Goal: Task Accomplishment & Management: Complete application form

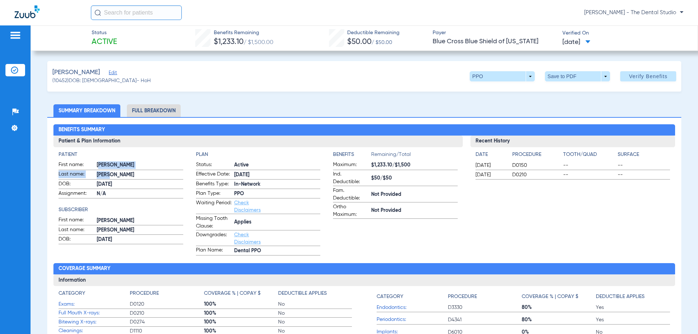
drag, startPoint x: 99, startPoint y: 175, endPoint x: 105, endPoint y: 179, distance: 7.3
click at [105, 179] on form "First name: RONNY Last name: RUIZ DOB: 05/10/1992 Assignment: N/A" at bounding box center [120, 179] width 124 height 37
click at [106, 181] on span "05/10/1992" at bounding box center [140, 185] width 86 height 8
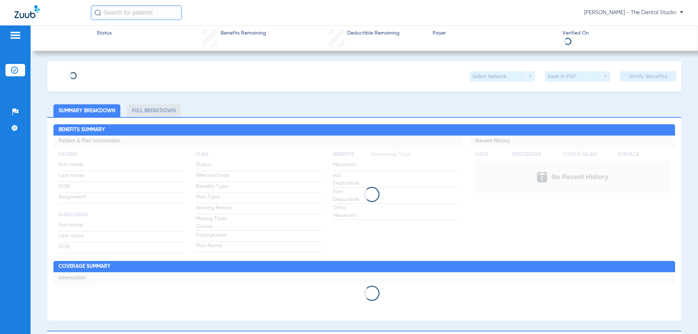
type input "[PERSON_NAME]"
type input "Blue"
type input "[DATE]"
type input "201126564"
type input "R08603453"
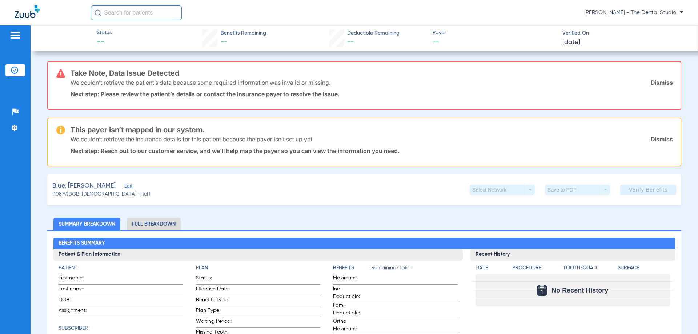
click at [124, 189] on span "Edit" at bounding box center [127, 186] width 7 height 7
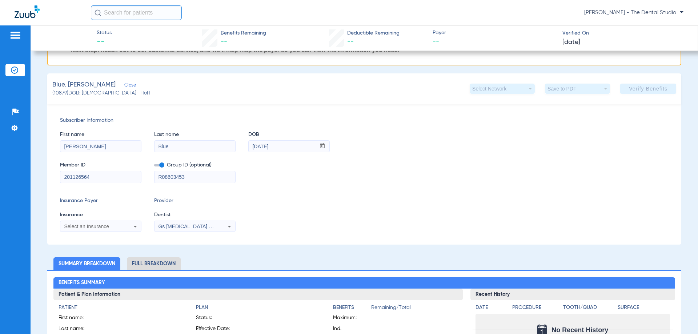
scroll to position [109, 0]
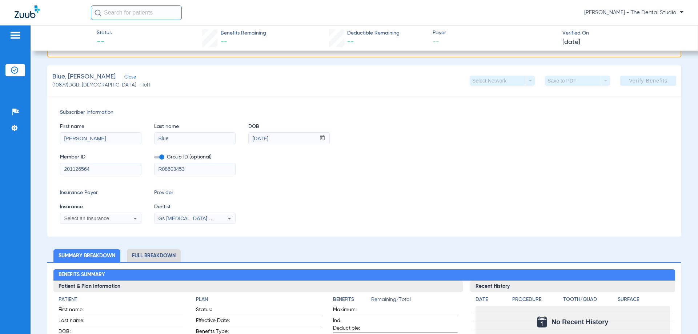
click at [114, 217] on div "Select an Insurance" at bounding box center [93, 218] width 58 height 5
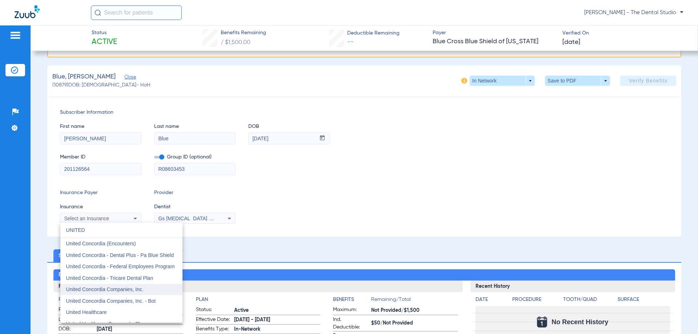
type input "UNITED"
click at [144, 291] on mat-option "United Concordia Companies, Inc." at bounding box center [121, 290] width 122 height 12
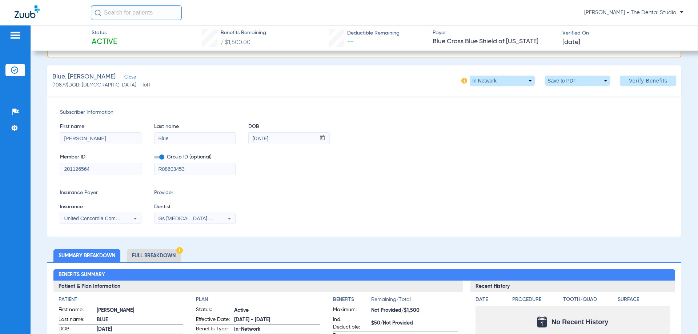
click at [212, 221] on div "Gs [MEDICAL_DATA] Pllc 1972170603" at bounding box center [194, 218] width 81 height 9
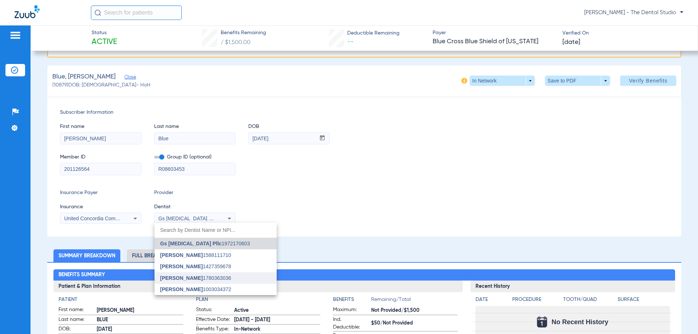
click at [181, 278] on span "Yahiled Garza" at bounding box center [181, 278] width 43 height 6
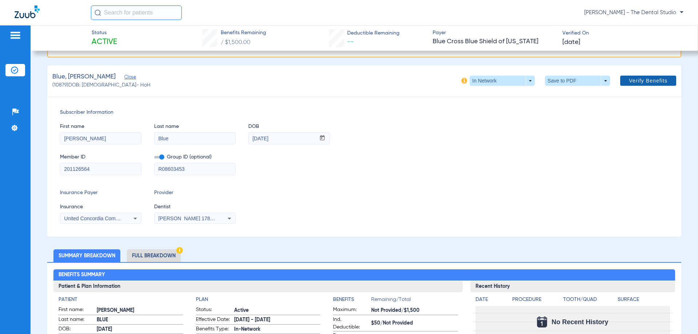
click at [633, 83] on span "Verify Benefits" at bounding box center [648, 81] width 39 height 6
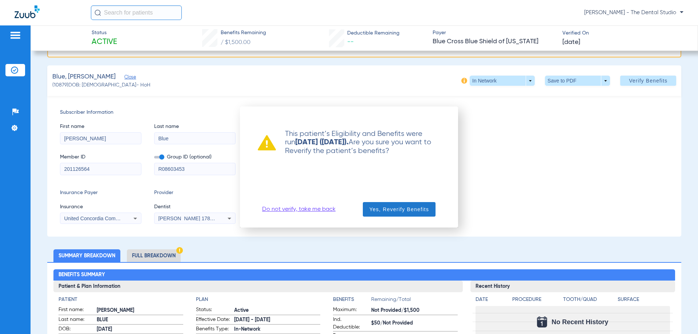
click at [397, 207] on span "Yes, Reverify Benefits" at bounding box center [399, 209] width 60 height 7
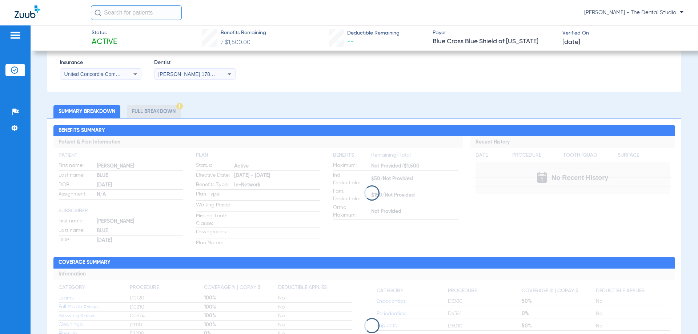
scroll to position [145, 0]
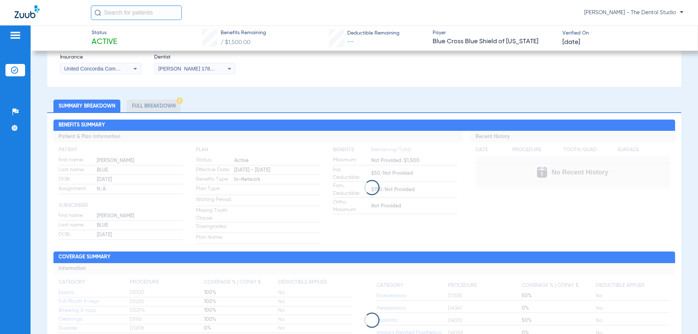
drag, startPoint x: 340, startPoint y: 184, endPoint x: 344, endPoint y: 194, distance: 10.3
click at [328, 189] on div at bounding box center [363, 187] width 621 height 15
click at [354, 190] on div at bounding box center [363, 187] width 621 height 15
drag, startPoint x: 354, startPoint y: 190, endPoint x: 359, endPoint y: 189, distance: 4.4
click at [355, 190] on div at bounding box center [363, 187] width 621 height 15
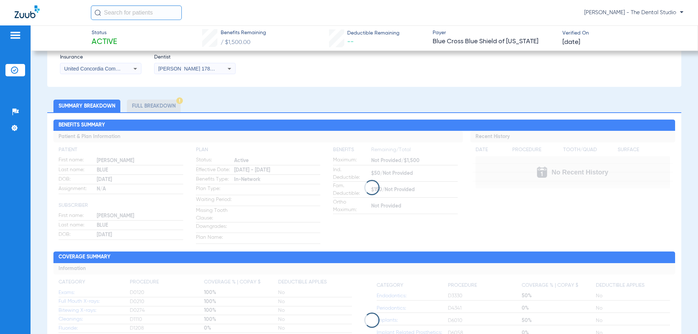
drag, startPoint x: 359, startPoint y: 189, endPoint x: 366, endPoint y: 189, distance: 7.3
click at [359, 189] on div at bounding box center [363, 187] width 621 height 15
click at [383, 189] on div at bounding box center [363, 187] width 621 height 15
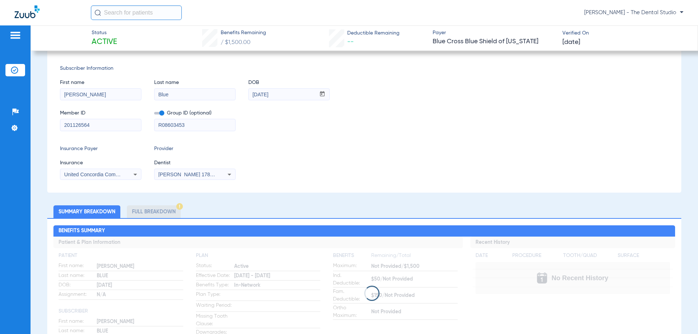
scroll to position [36, 0]
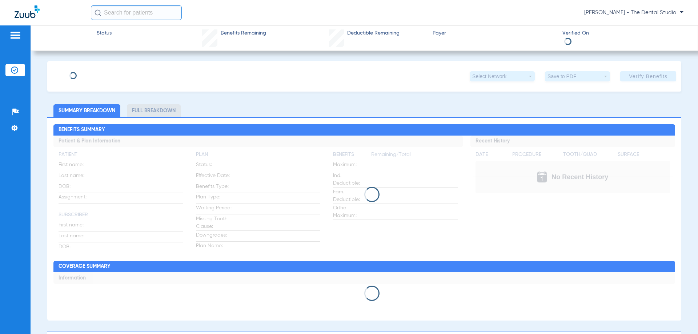
type input "[PERSON_NAME]"
type input "Blue"
type input "[DATE]"
type input "201126564"
type input "R08603453"
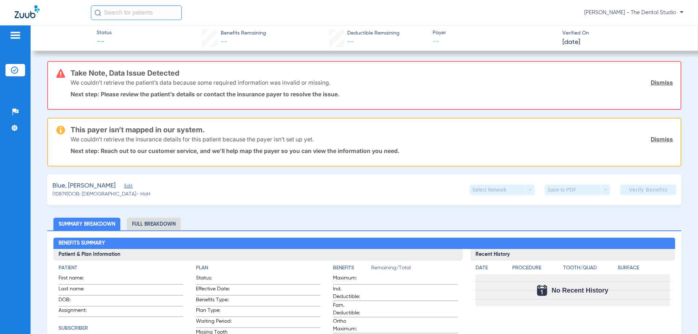
click at [124, 186] on span "Edit" at bounding box center [127, 186] width 7 height 7
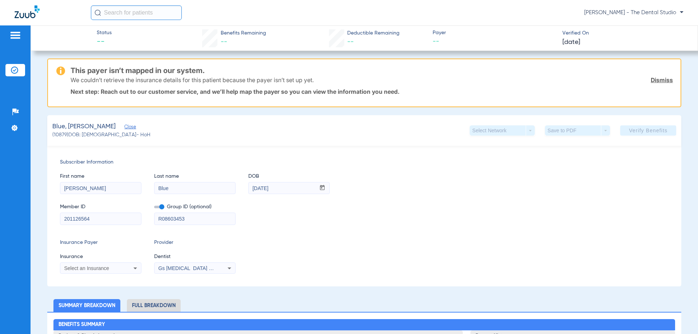
scroll to position [145, 0]
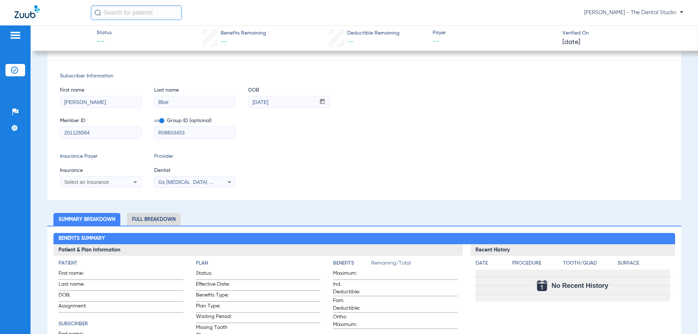
click at [104, 179] on div "Select an Insurance" at bounding box center [100, 182] width 81 height 9
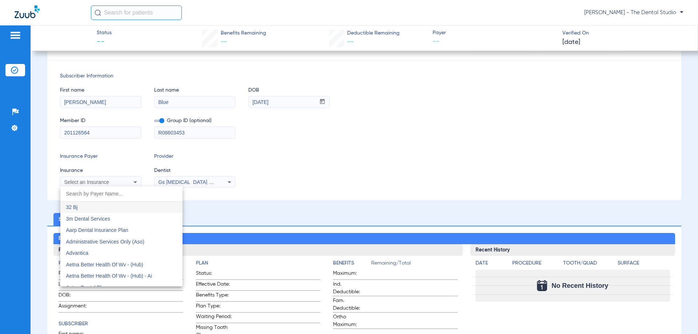
drag, startPoint x: 186, startPoint y: 133, endPoint x: 159, endPoint y: 133, distance: 27.2
click at [157, 134] on div at bounding box center [349, 167] width 698 height 334
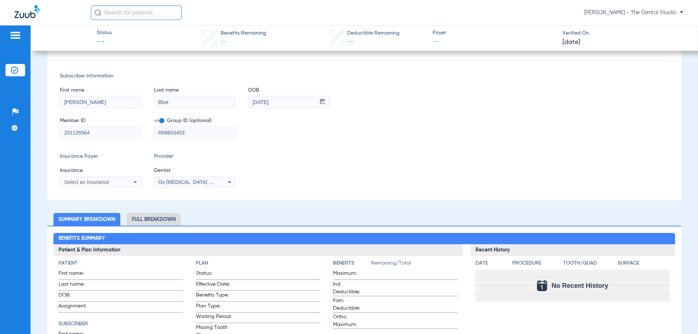
click at [210, 133] on input "R08603453" at bounding box center [194, 133] width 81 height 12
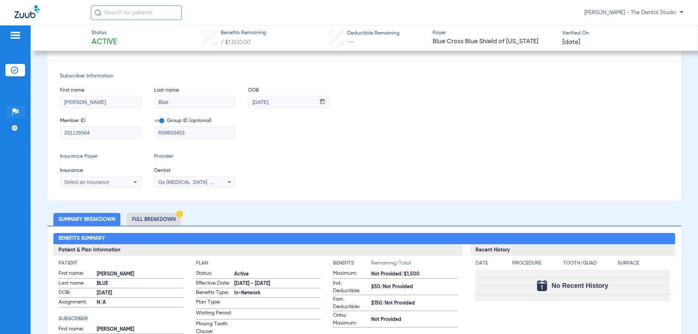
drag, startPoint x: 210, startPoint y: 133, endPoint x: 18, endPoint y: 113, distance: 192.5
click at [21, 129] on div "Patients Insurance Verification Setup Help Center Settings Status Active Benefi…" at bounding box center [349, 192] width 698 height 334
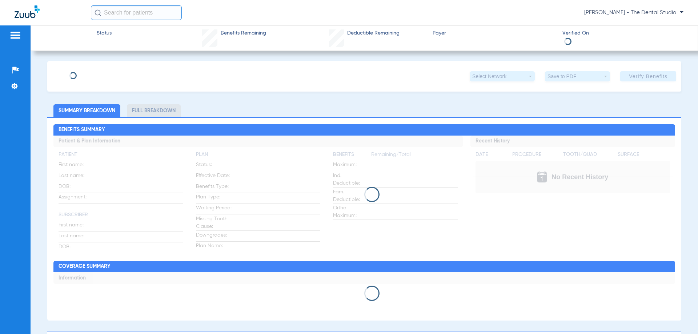
type input "[PERSON_NAME]"
type input "Blue"
type input "[DATE]"
type input "201126564"
type input "R08603453"
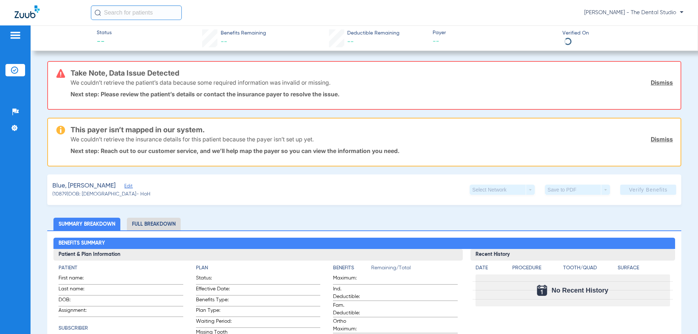
click at [124, 187] on span "Edit" at bounding box center [127, 186] width 7 height 7
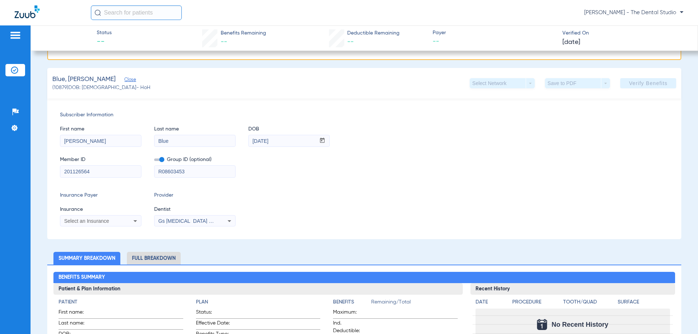
scroll to position [109, 0]
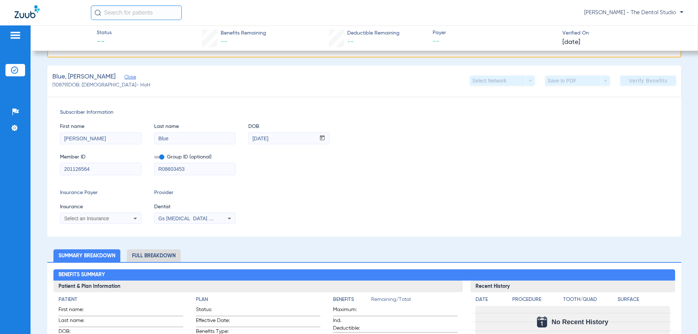
click at [105, 214] on div "Select an Insurance" at bounding box center [100, 218] width 81 height 9
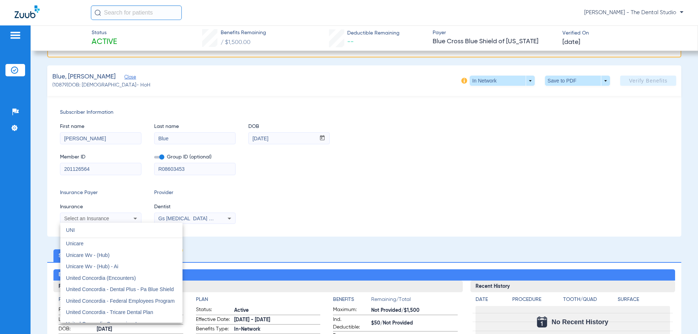
type input "UNI"
drag, startPoint x: 260, startPoint y: 237, endPoint x: 237, endPoint y: 225, distance: 26.7
click at [260, 235] on div at bounding box center [349, 167] width 698 height 334
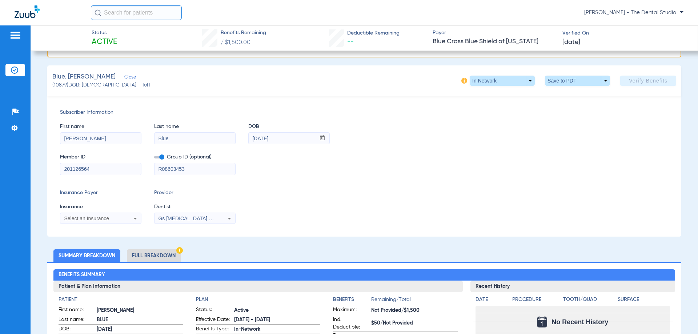
click at [109, 217] on div "Select an Insurance" at bounding box center [93, 218] width 58 height 5
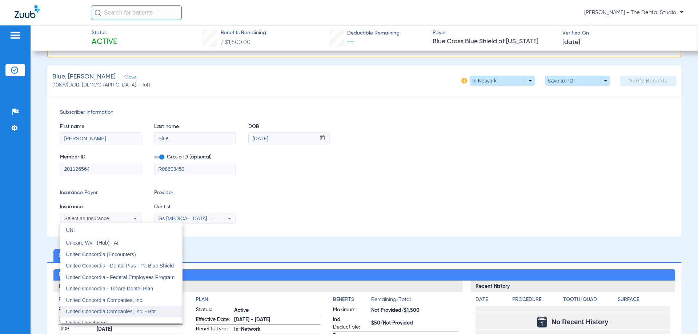
scroll to position [36, 0]
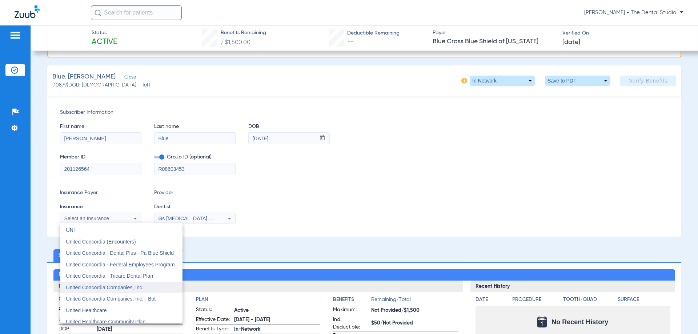
type input "UNI"
click at [124, 291] on mat-option "United Concordia Companies, Inc." at bounding box center [121, 288] width 122 height 12
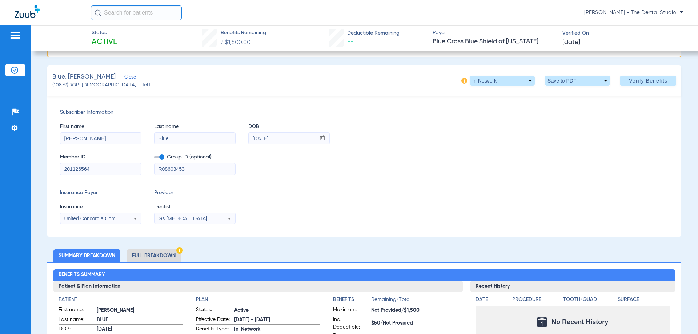
click at [184, 220] on span "Gs [MEDICAL_DATA] Pllc 1972170603" at bounding box center [202, 218] width 88 height 6
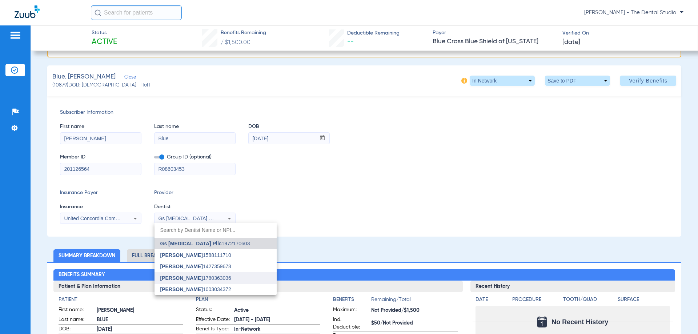
click at [174, 280] on span "Yahiled Garza" at bounding box center [181, 278] width 43 height 6
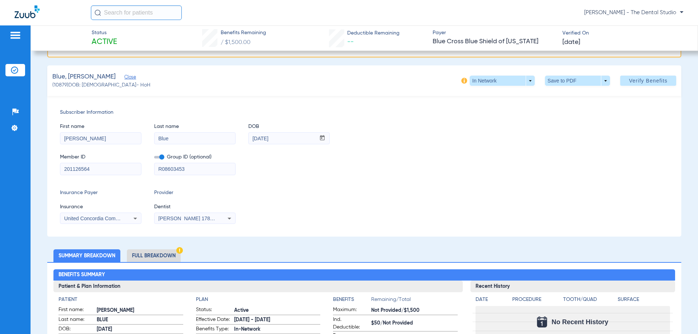
drag, startPoint x: 217, startPoint y: 168, endPoint x: 25, endPoint y: 177, distance: 192.7
click at [638, 79] on span "Verify Benefits" at bounding box center [648, 81] width 39 height 6
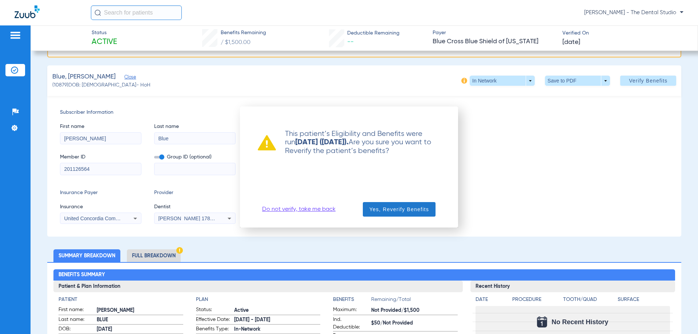
click at [416, 205] on span "button" at bounding box center [399, 209] width 73 height 17
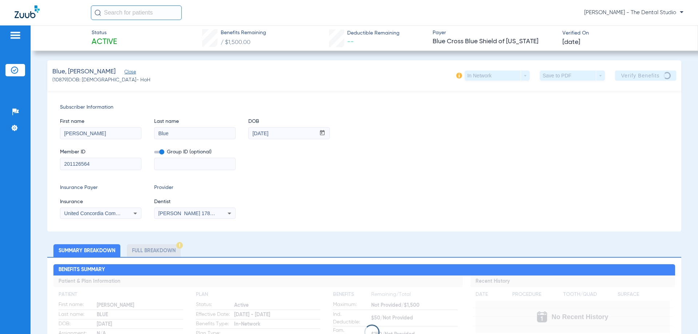
scroll to position [0, 0]
